Goal: Register for event/course

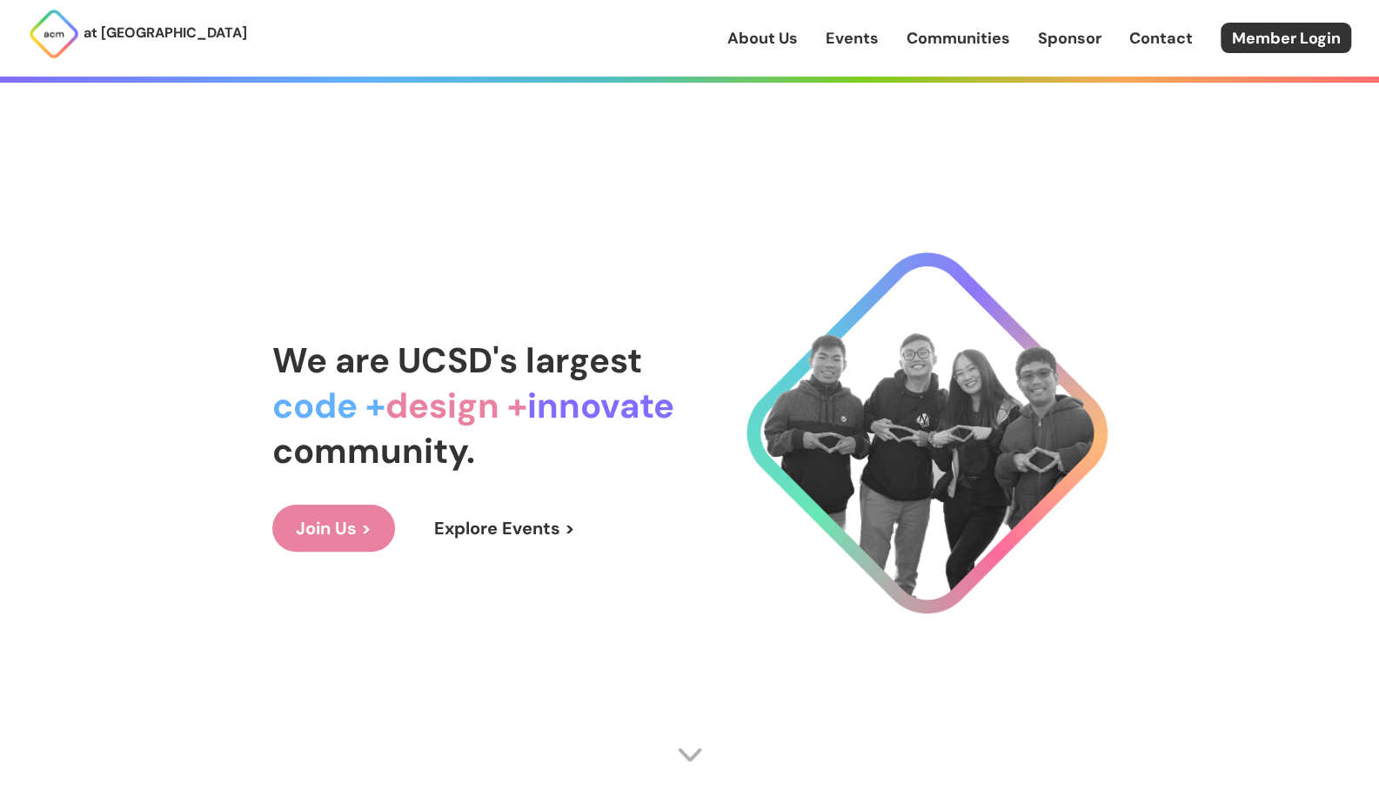
click at [459, 527] on link "Explore Events >" at bounding box center [505, 527] width 188 height 47
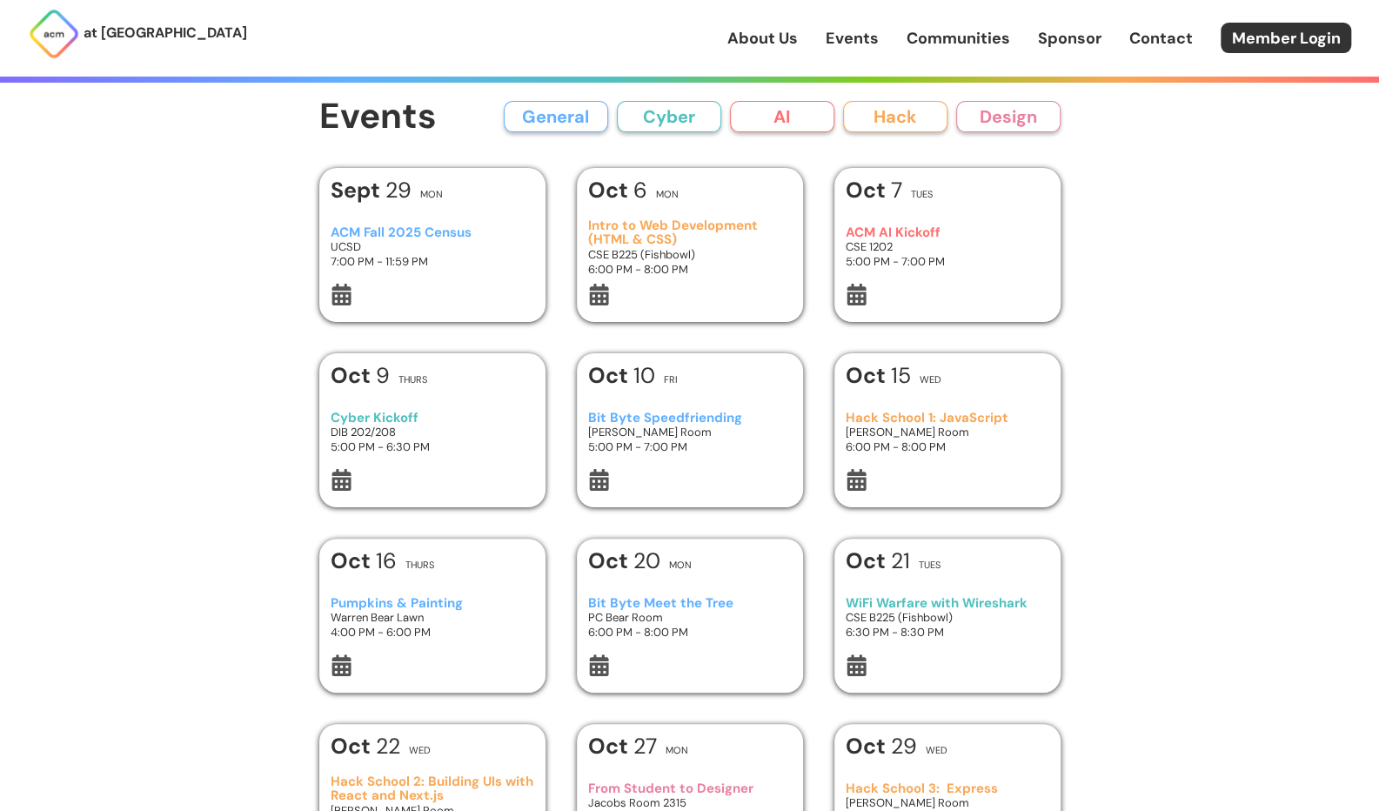
click at [618, 224] on h3 "Intro to Web Development (HTML & CSS)" at bounding box center [689, 232] width 203 height 29
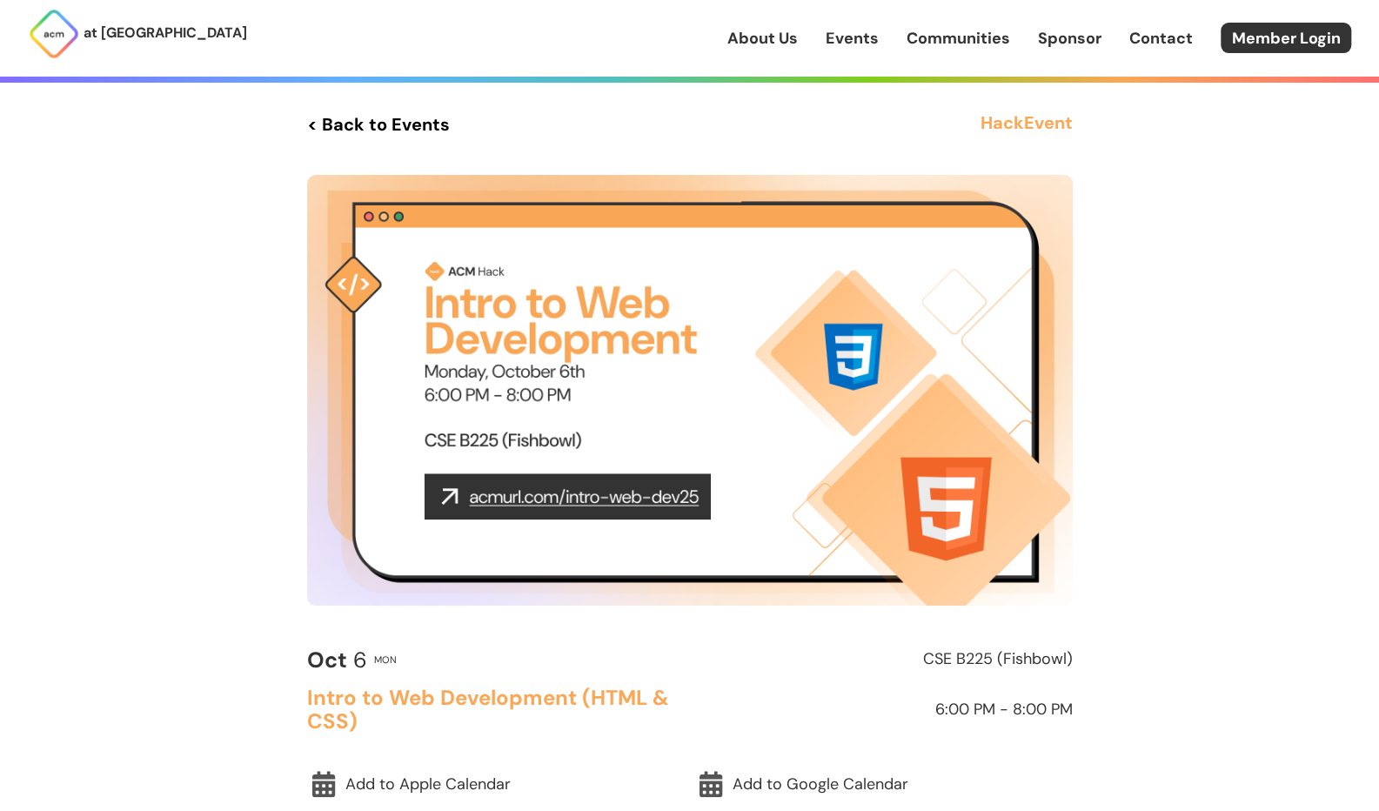
click at [544, 497] on img at bounding box center [689, 390] width 765 height 431
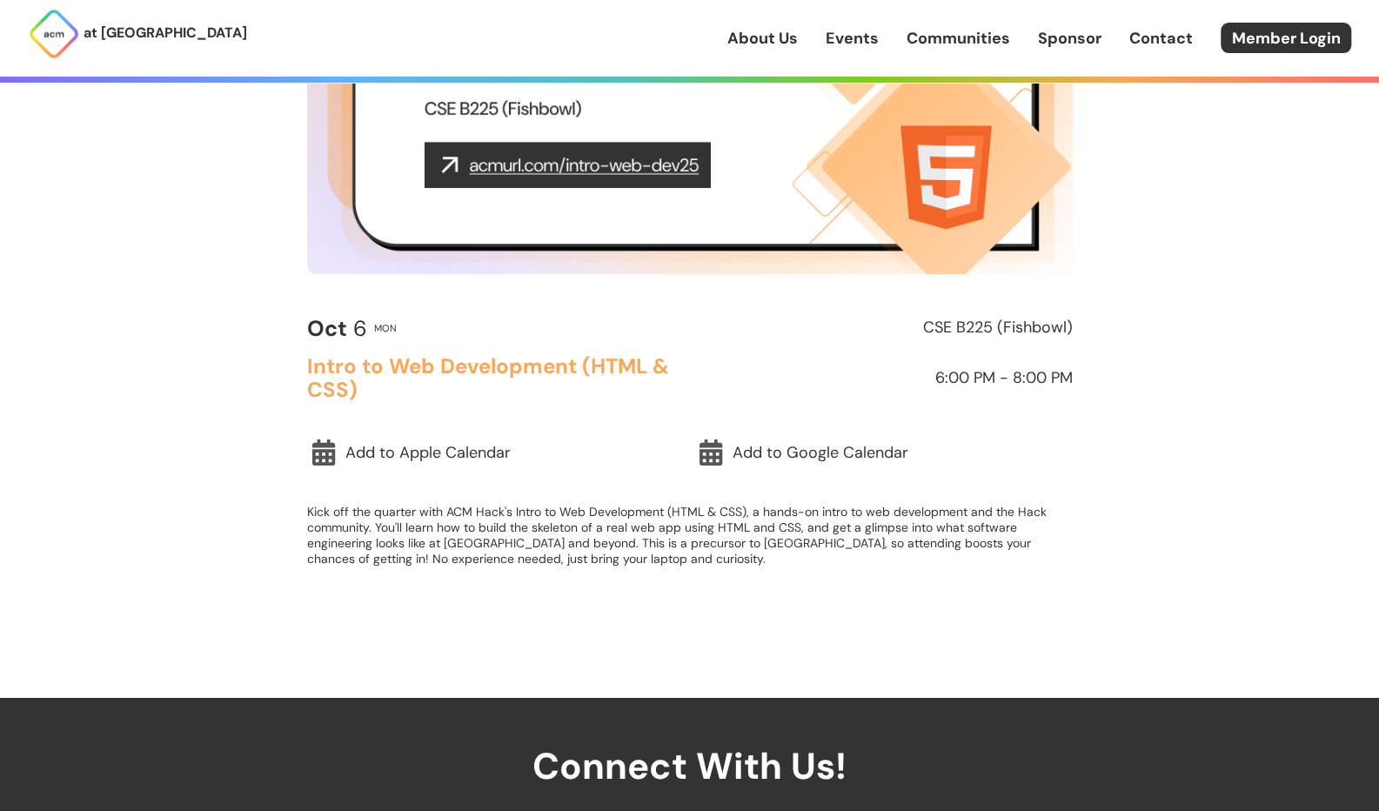
scroll to position [336, 0]
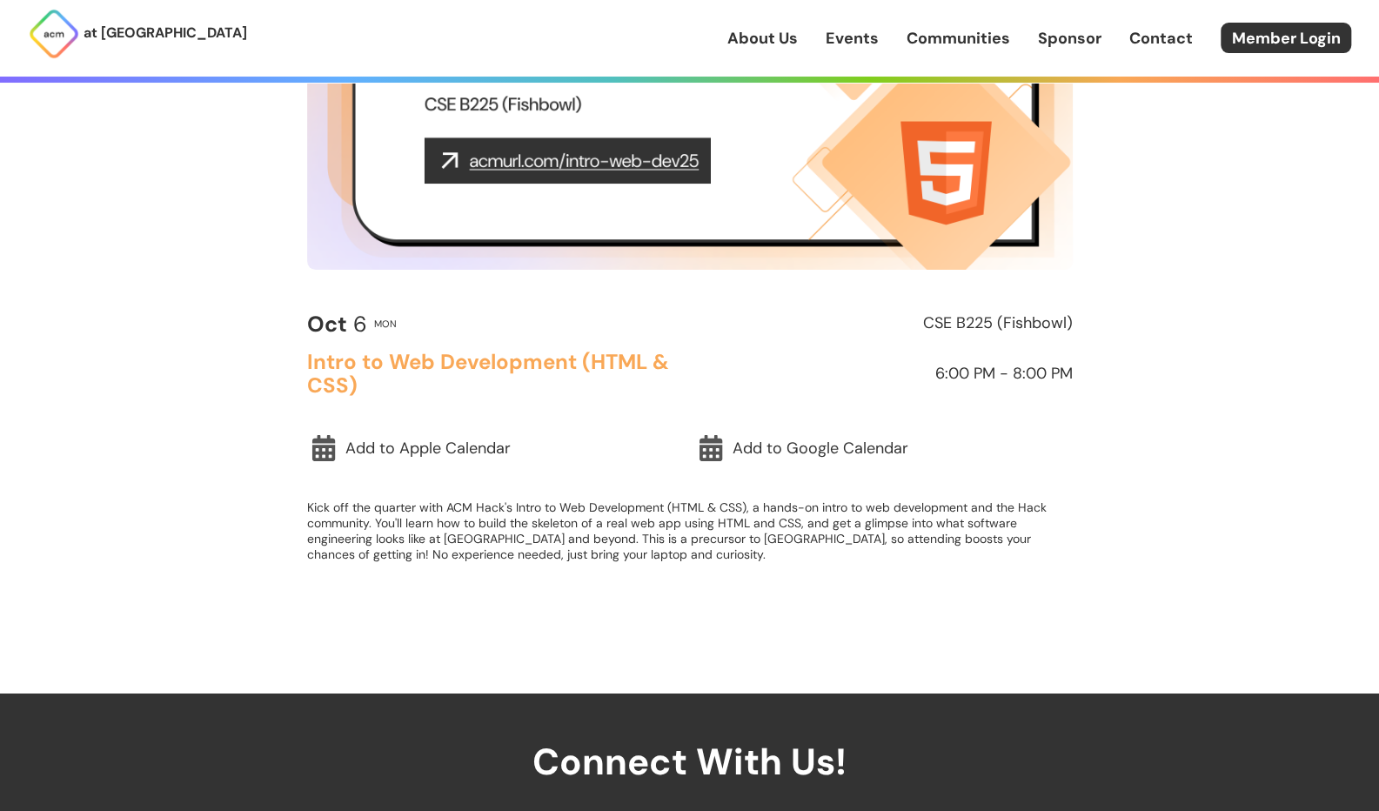
click at [765, 423] on div "[DATE] Mon CSE B225 (Fishbowl) Intro to Web Development (HTML & CSS) 6:00 PM - …" at bounding box center [689, 443] width 765 height 284
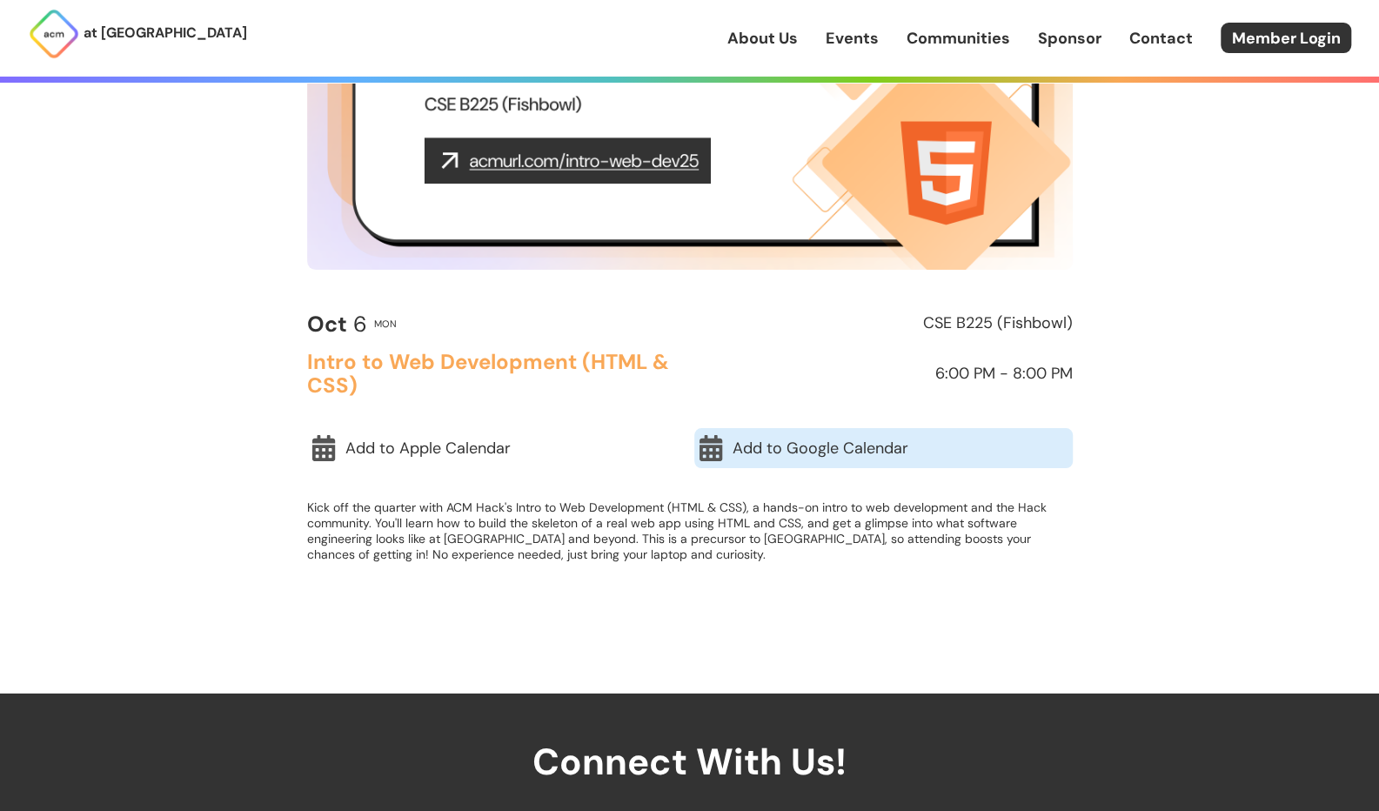
click at [776, 444] on link "Add to Google Calendar" at bounding box center [883, 448] width 378 height 40
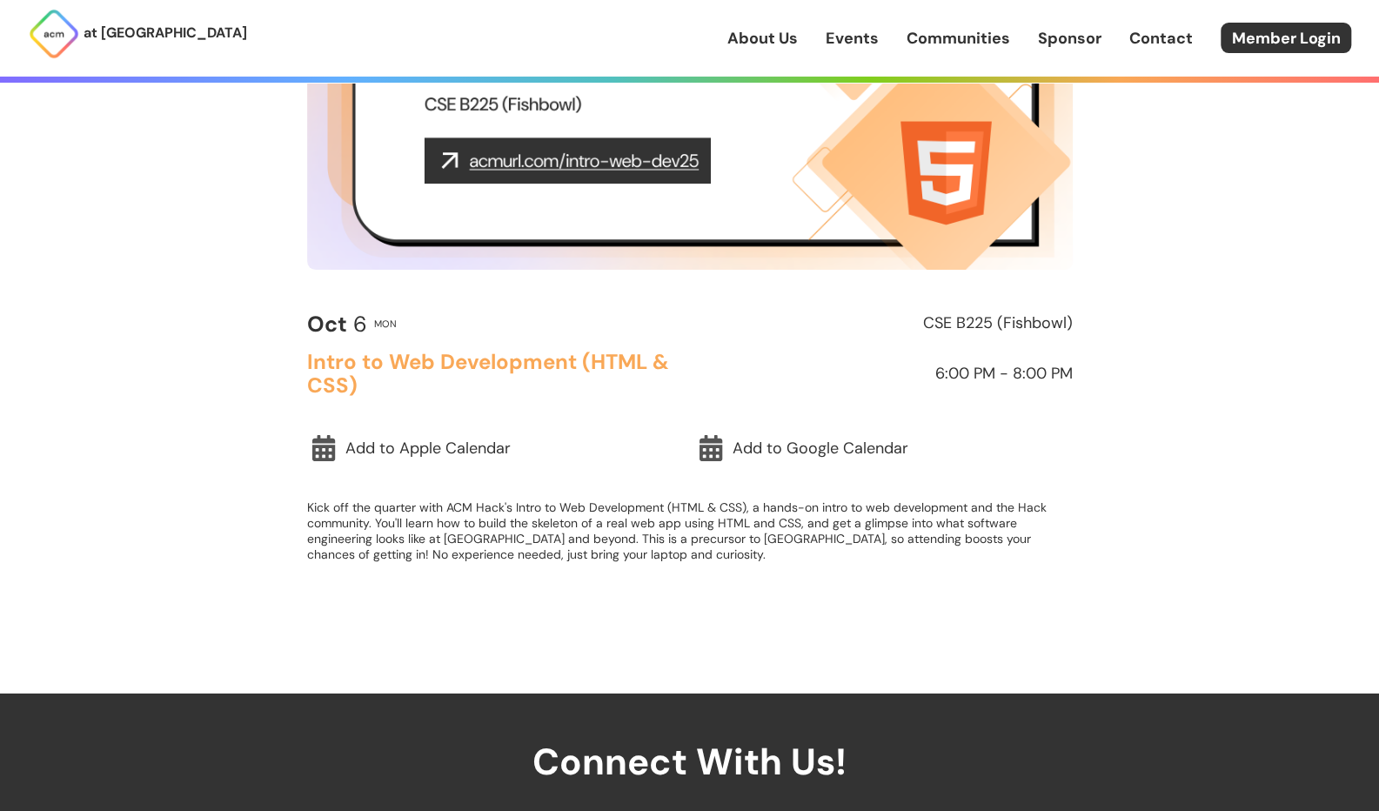
click at [842, 41] on link "Events" at bounding box center [851, 38] width 53 height 23
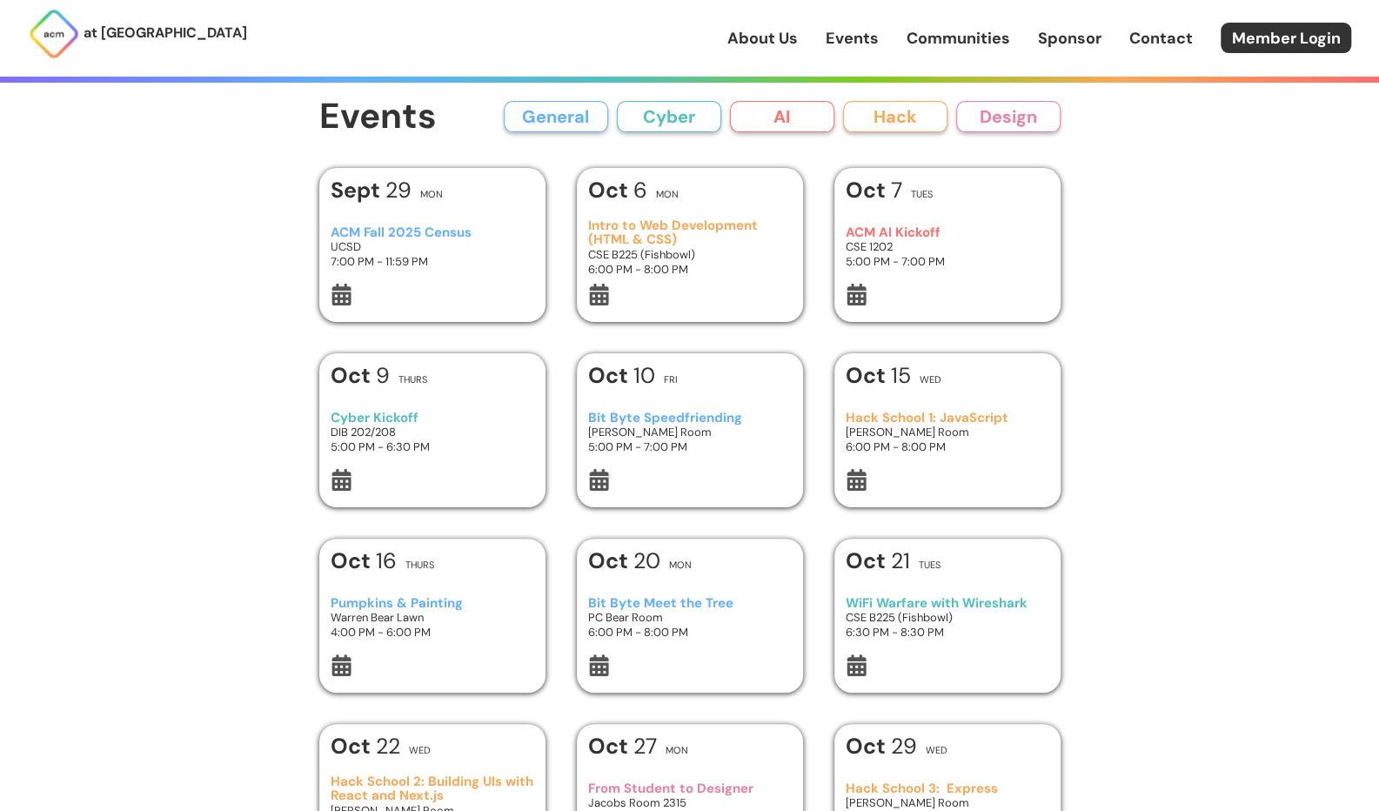
click at [883, 112] on button "Hack" at bounding box center [895, 116] width 104 height 31
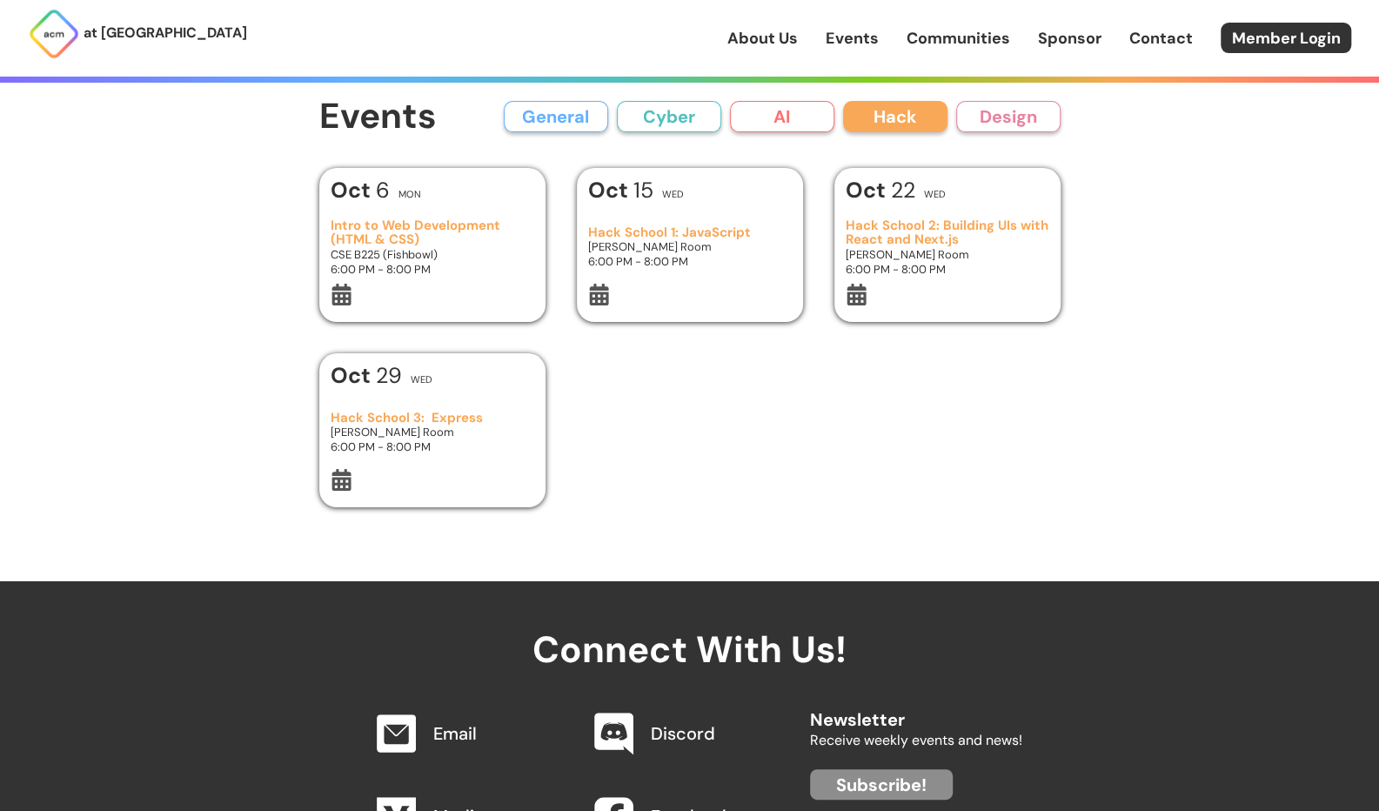
click at [677, 250] on h3 "[PERSON_NAME] Room" at bounding box center [689, 246] width 203 height 15
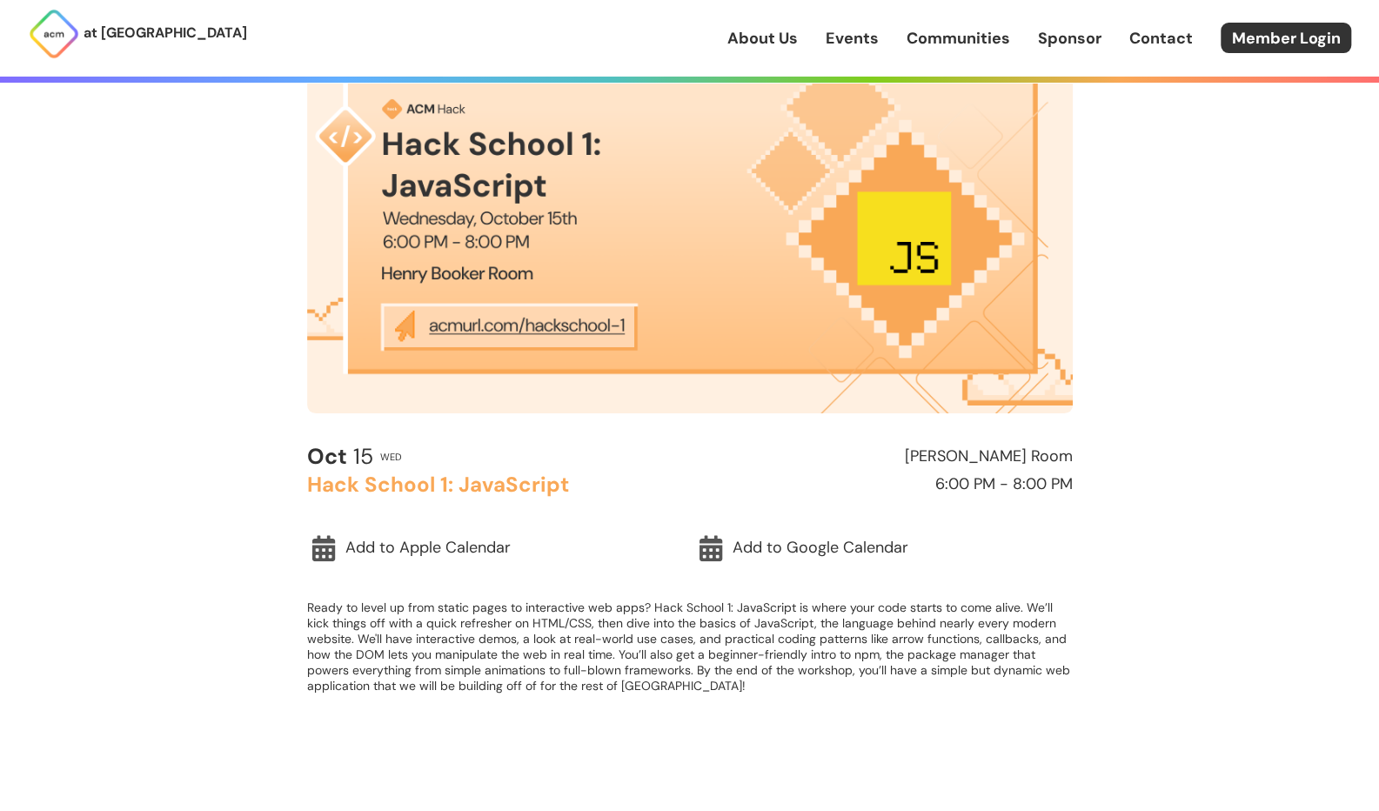
scroll to position [190, 0]
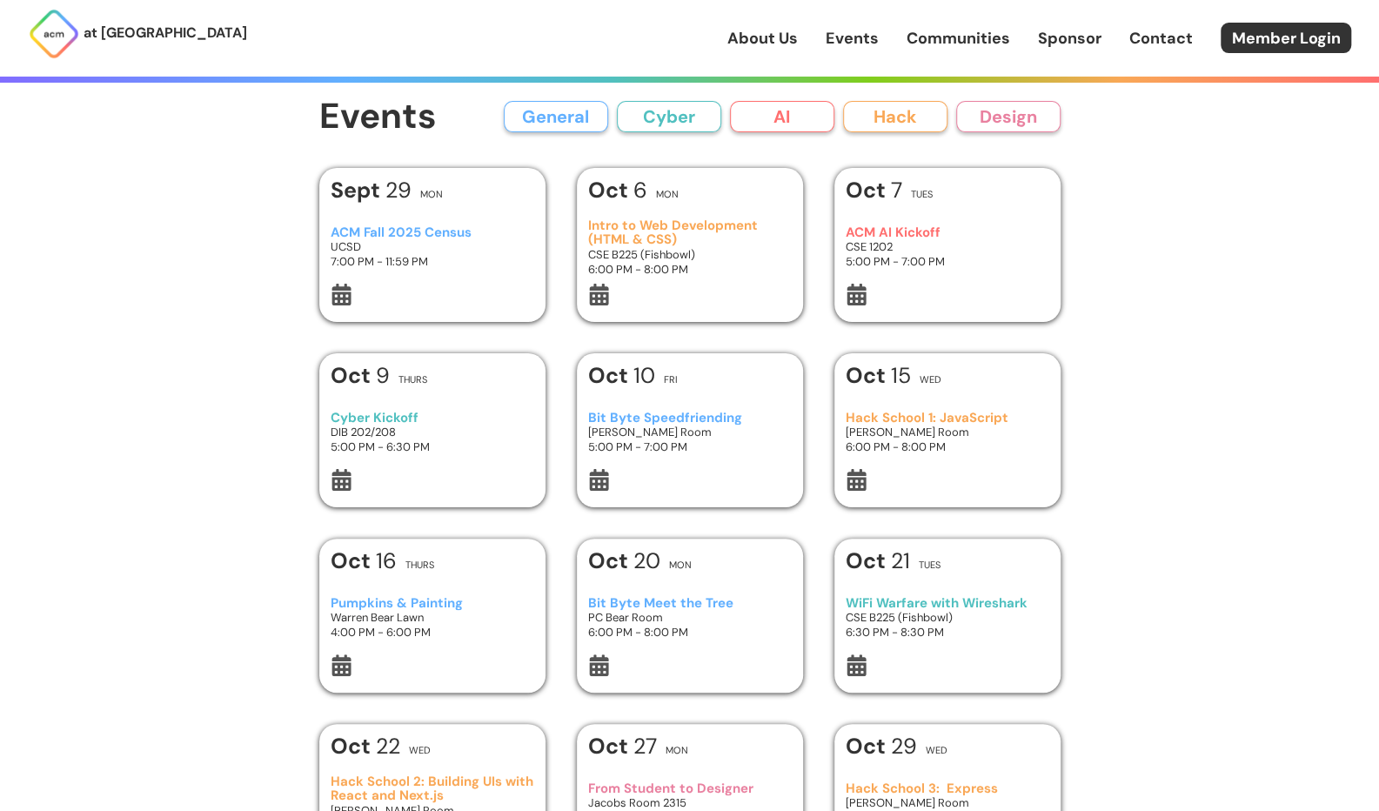
click at [910, 104] on button "Hack" at bounding box center [895, 116] width 104 height 31
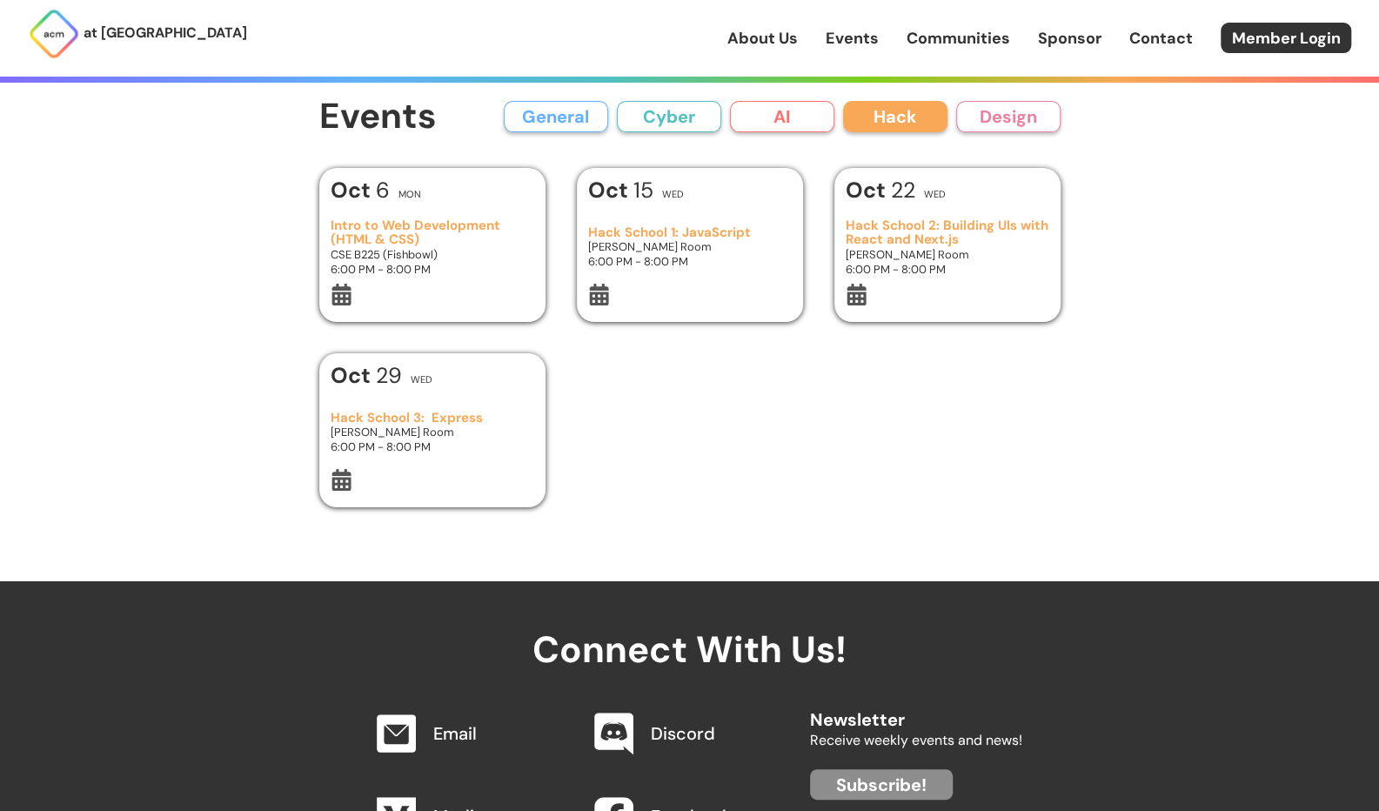
click at [896, 239] on h3 "Hack School 2: Building UIs with React and Next.js" at bounding box center [946, 232] width 203 height 29
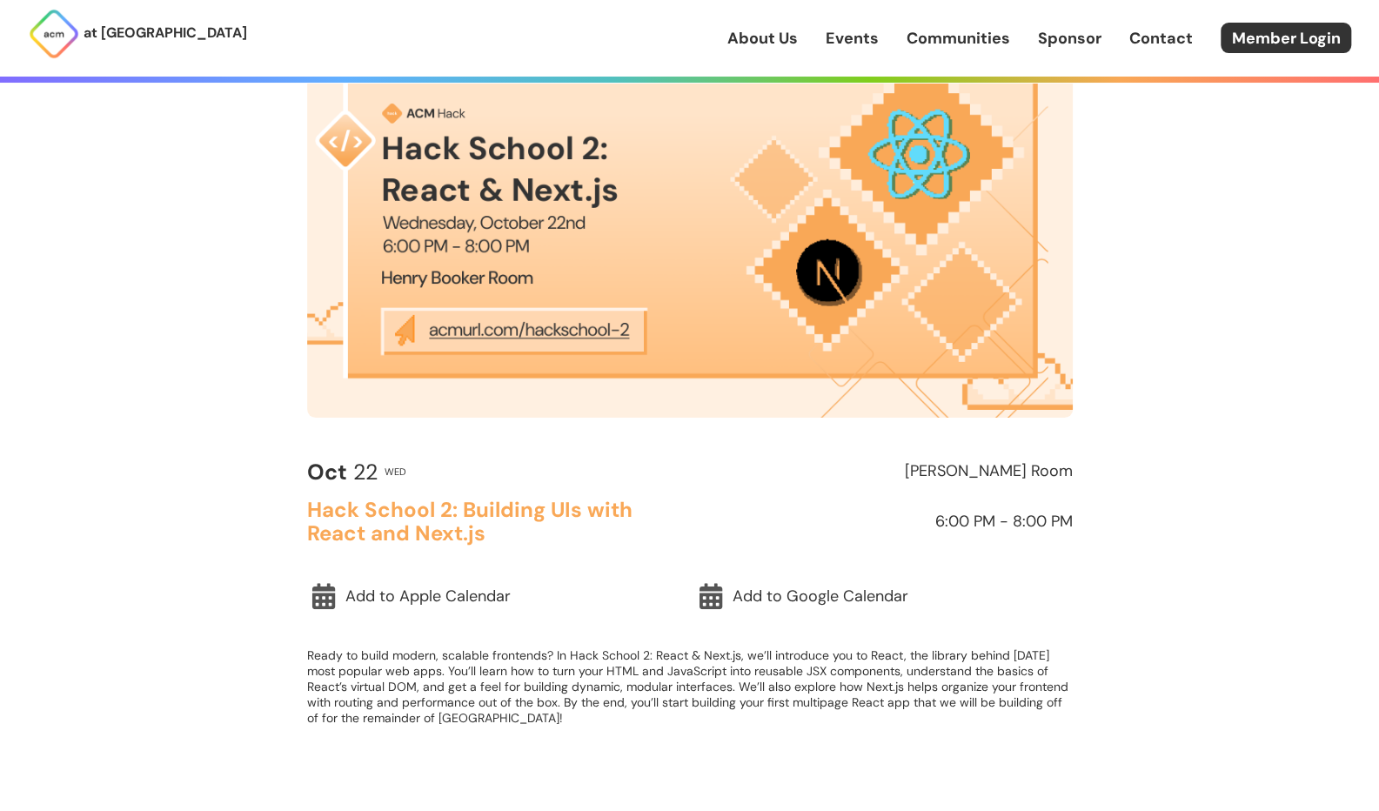
scroll to position [186, 0]
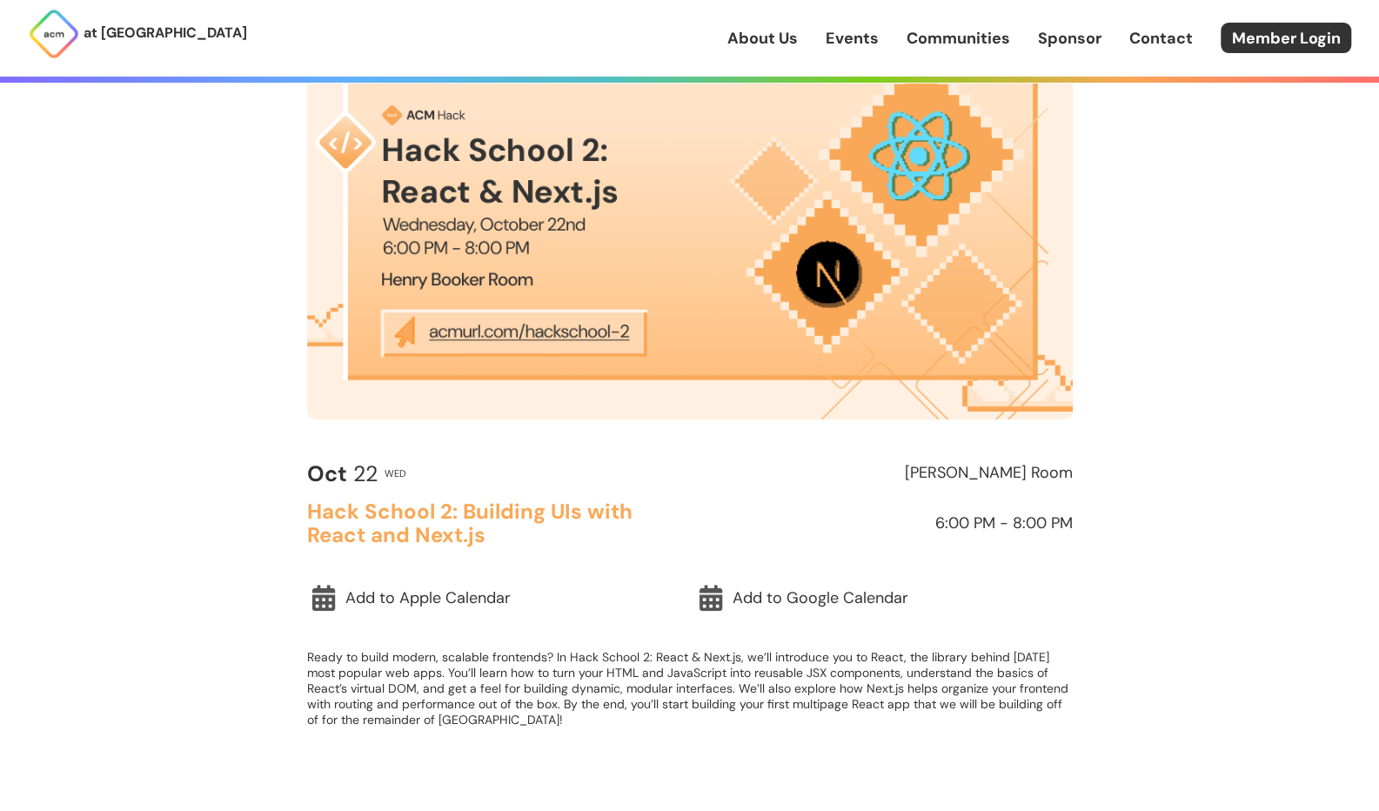
click at [113, 30] on p "at [GEOGRAPHIC_DATA]" at bounding box center [165, 33] width 164 height 23
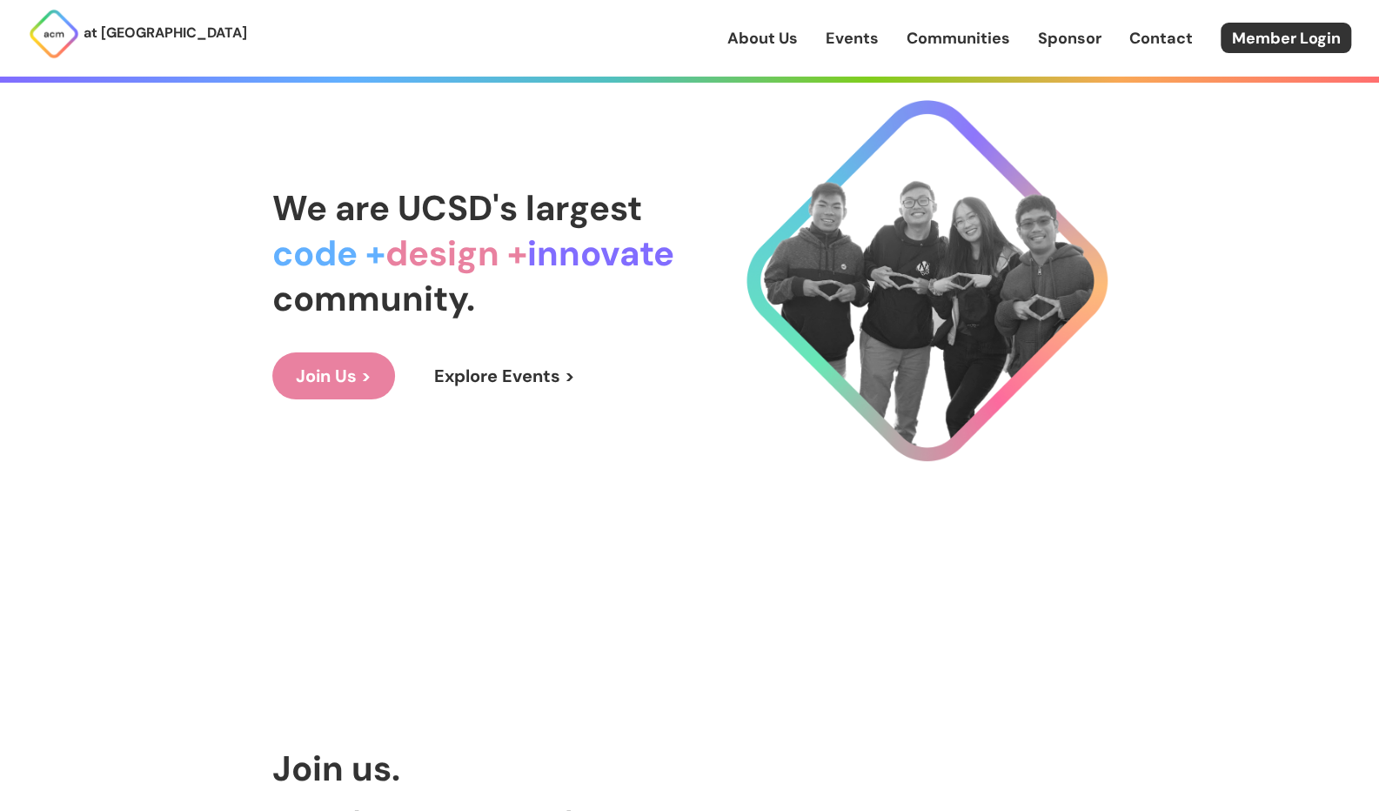
scroll to position [153, 0]
click at [468, 373] on link "Explore Events >" at bounding box center [505, 374] width 188 height 47
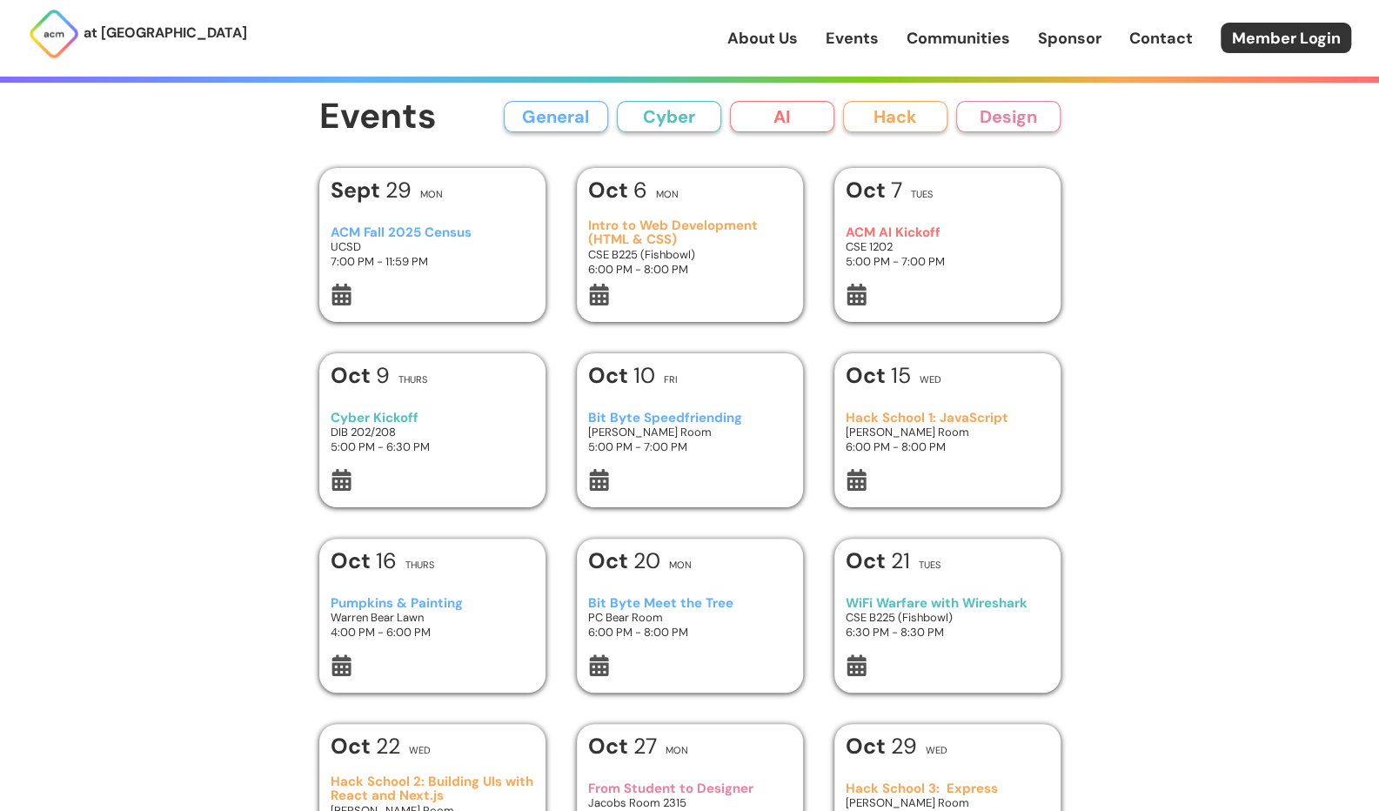
click at [599, 298] on icon at bounding box center [599, 295] width 19 height 22
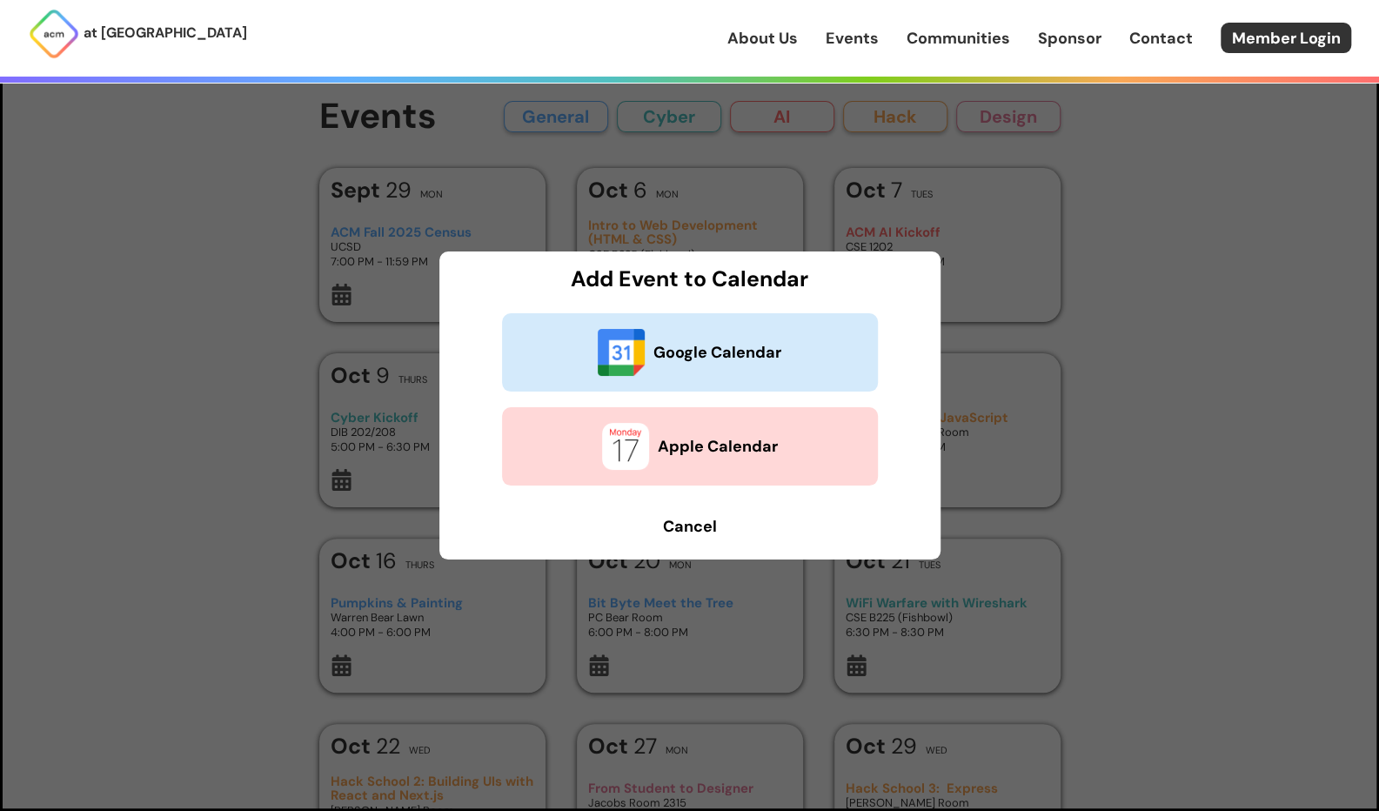
click at [680, 519] on b "Cancel" at bounding box center [690, 526] width 54 height 21
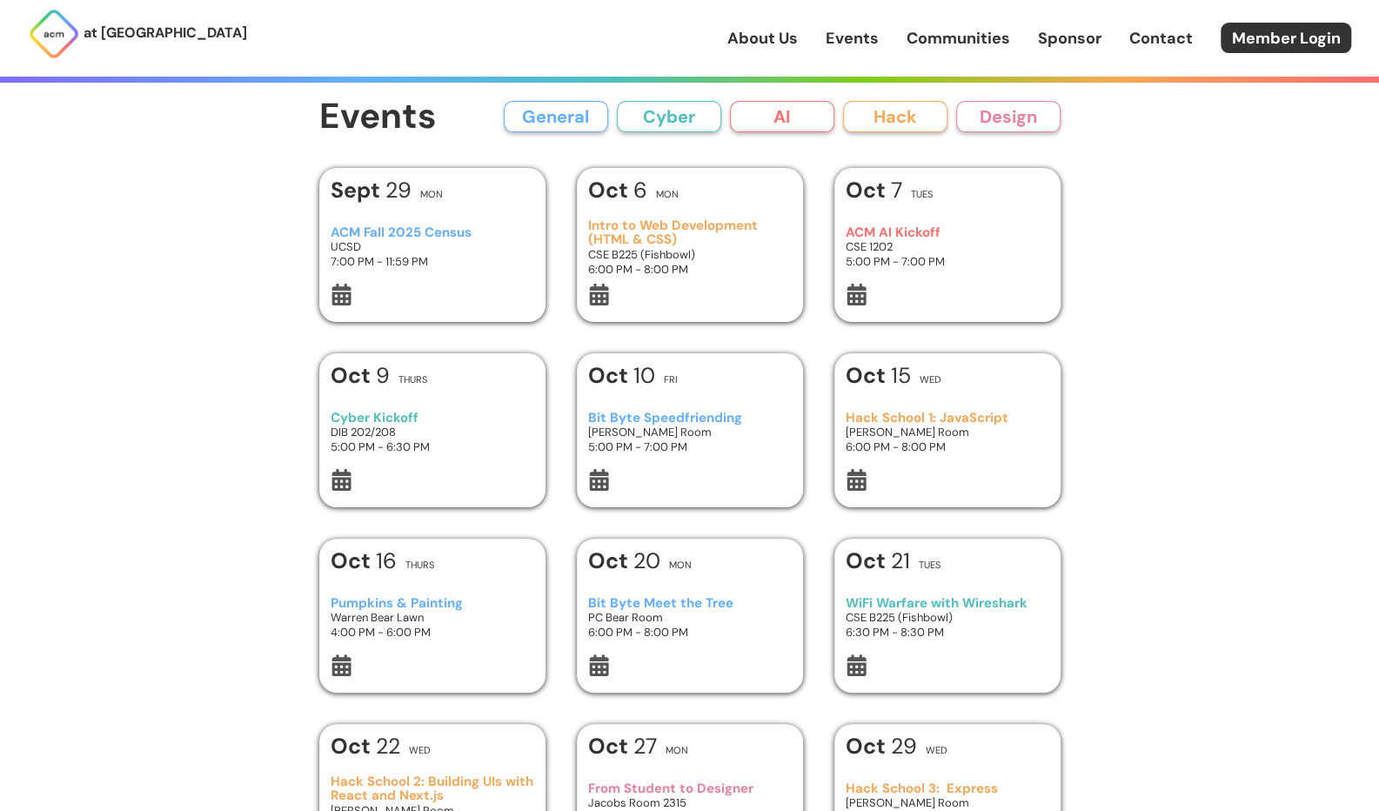
click at [910, 255] on h3 "5:00 PM - 7:00 PM" at bounding box center [946, 261] width 203 height 15
click at [853, 300] on icon at bounding box center [856, 295] width 19 height 22
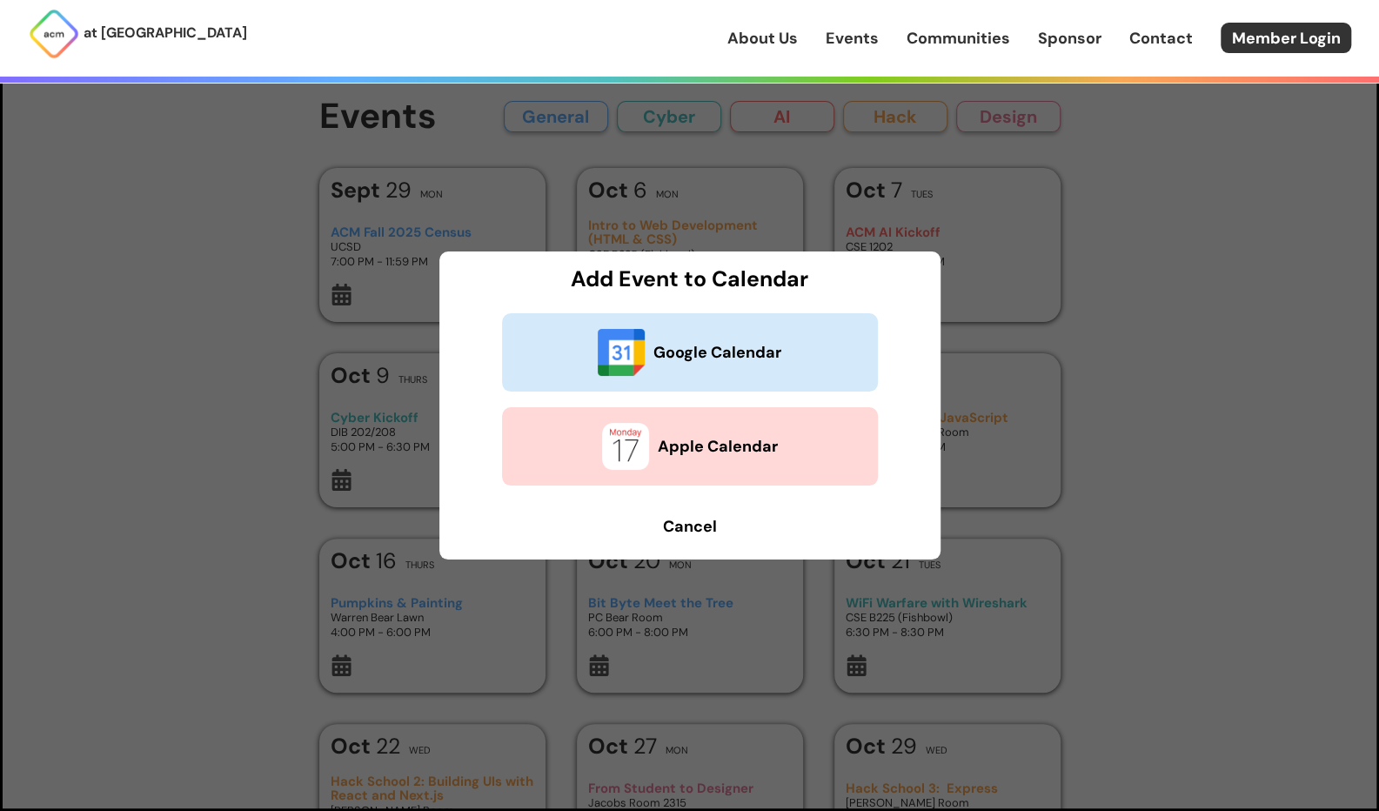
click at [635, 374] on img at bounding box center [621, 352] width 47 height 47
click at [690, 528] on b "Cancel" at bounding box center [690, 526] width 54 height 21
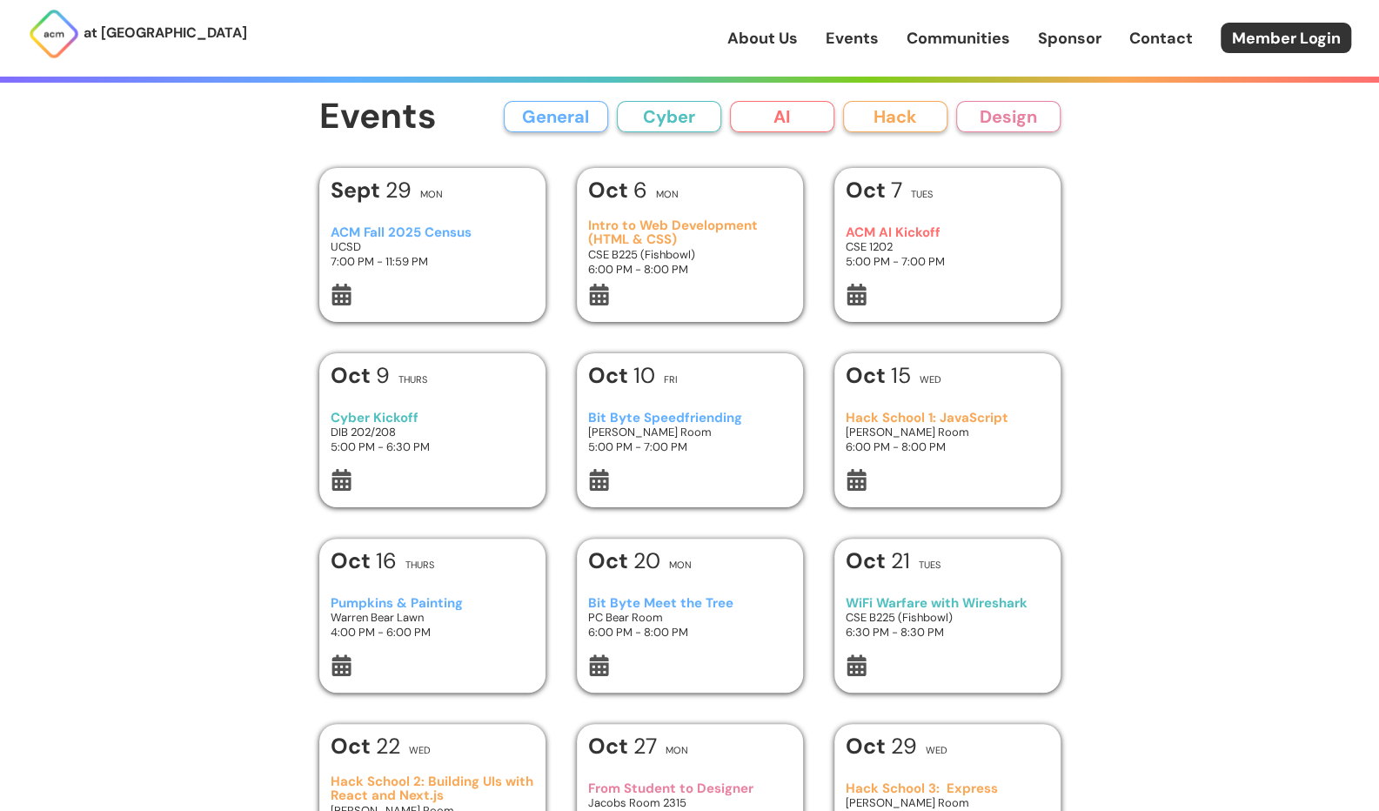
click at [338, 487] on icon at bounding box center [341, 480] width 19 height 22
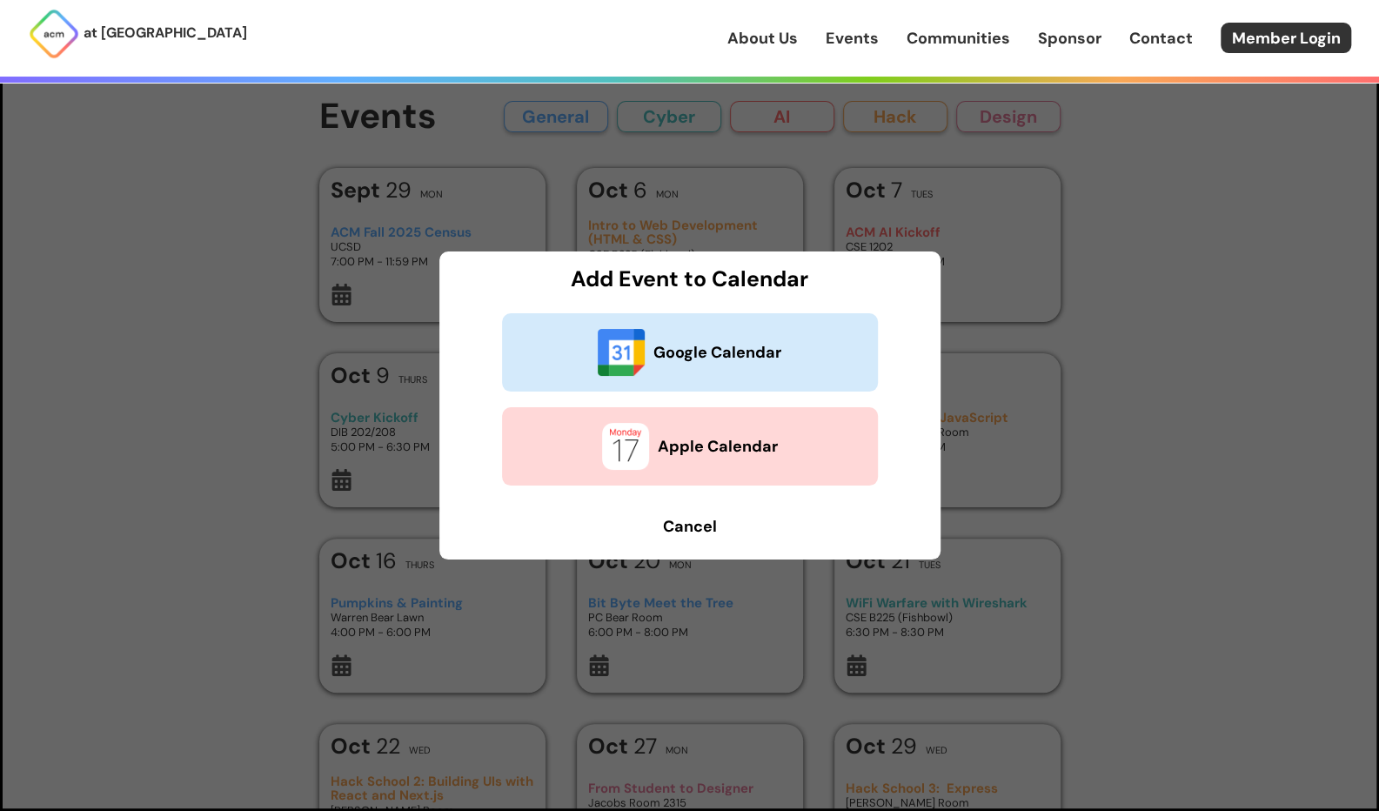
click at [726, 344] on b "Google Calendar" at bounding box center [717, 352] width 128 height 23
click at [705, 533] on b "Cancel" at bounding box center [690, 526] width 54 height 21
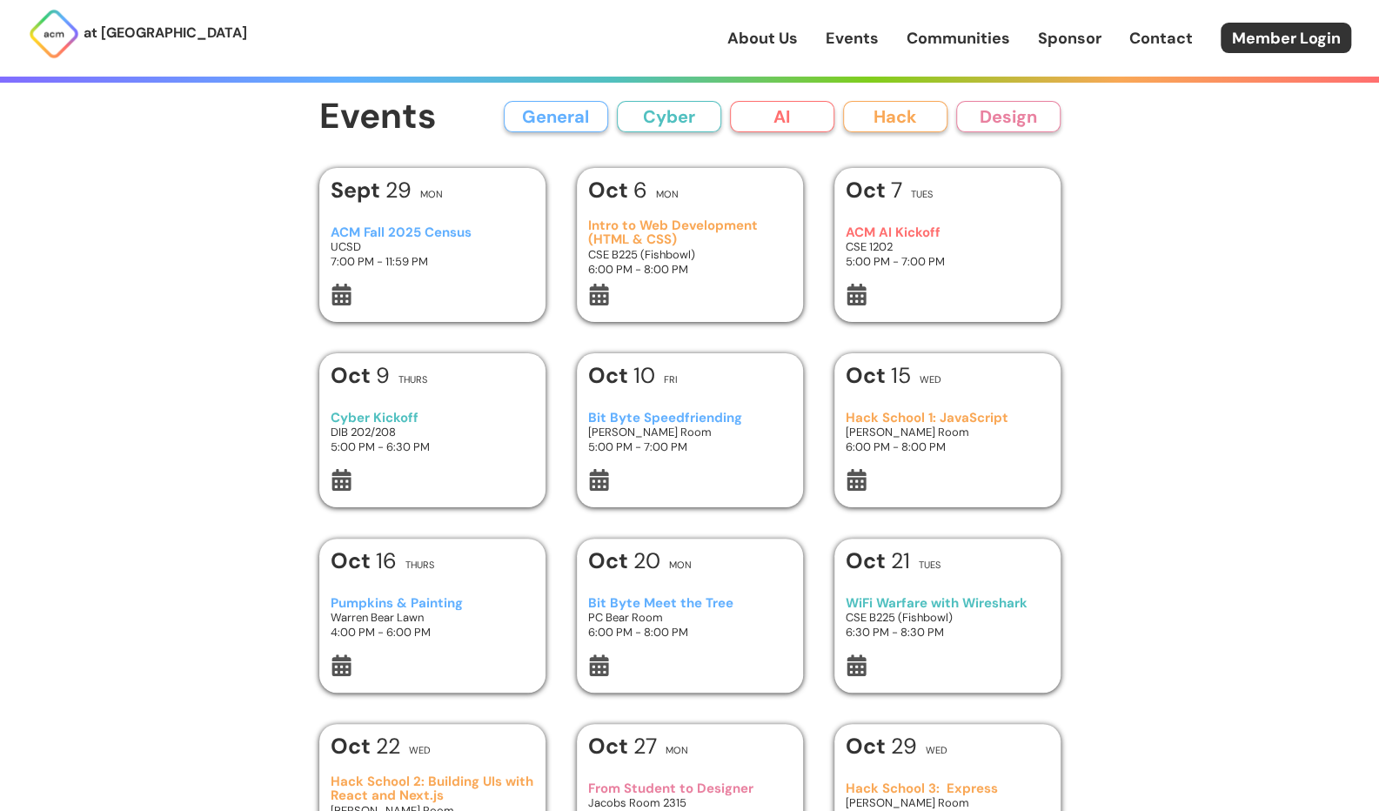
click at [670, 421] on h3 "Bit Byte Speedfriending" at bounding box center [689, 418] width 203 height 15
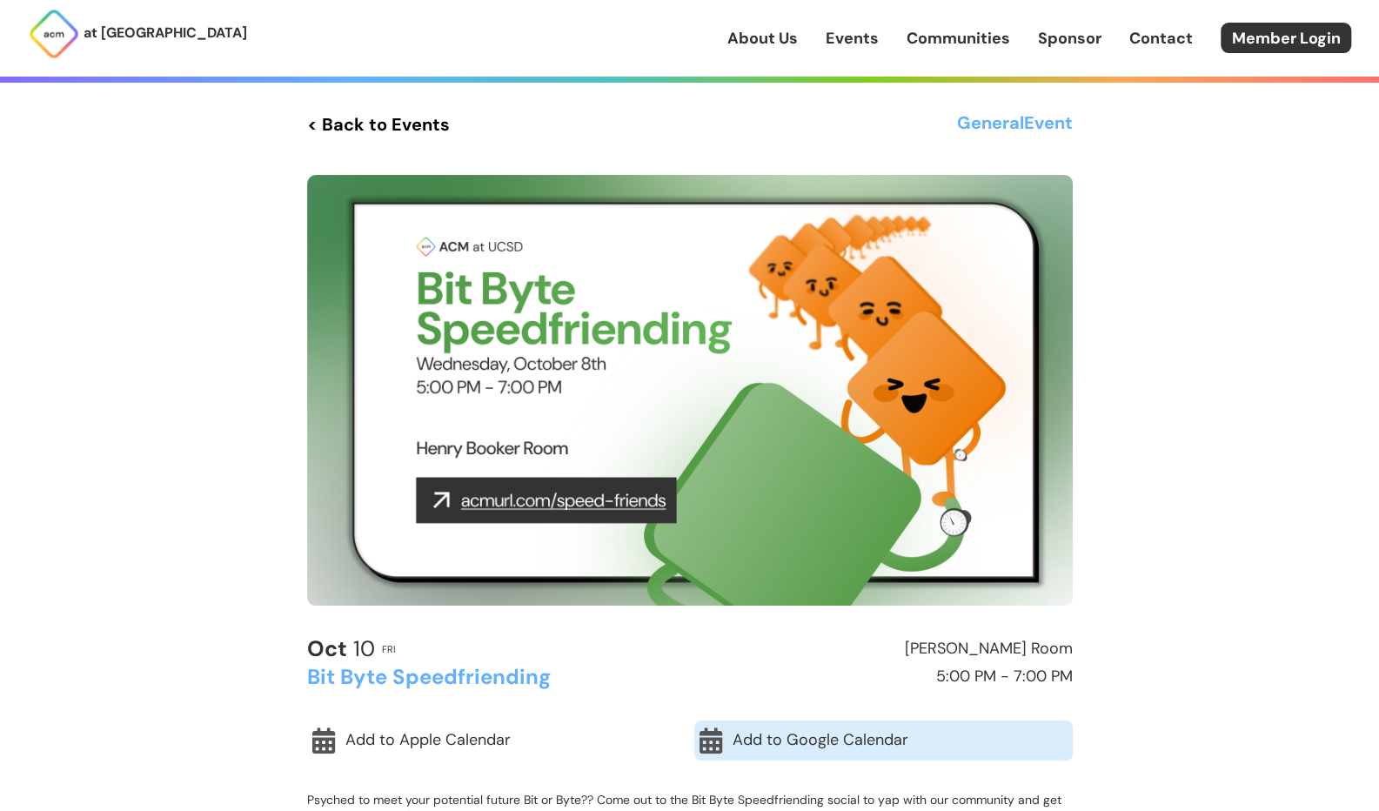
click at [744, 745] on link "Add to Google Calendar" at bounding box center [883, 740] width 378 height 40
